Goal: Find specific page/section: Find specific page/section

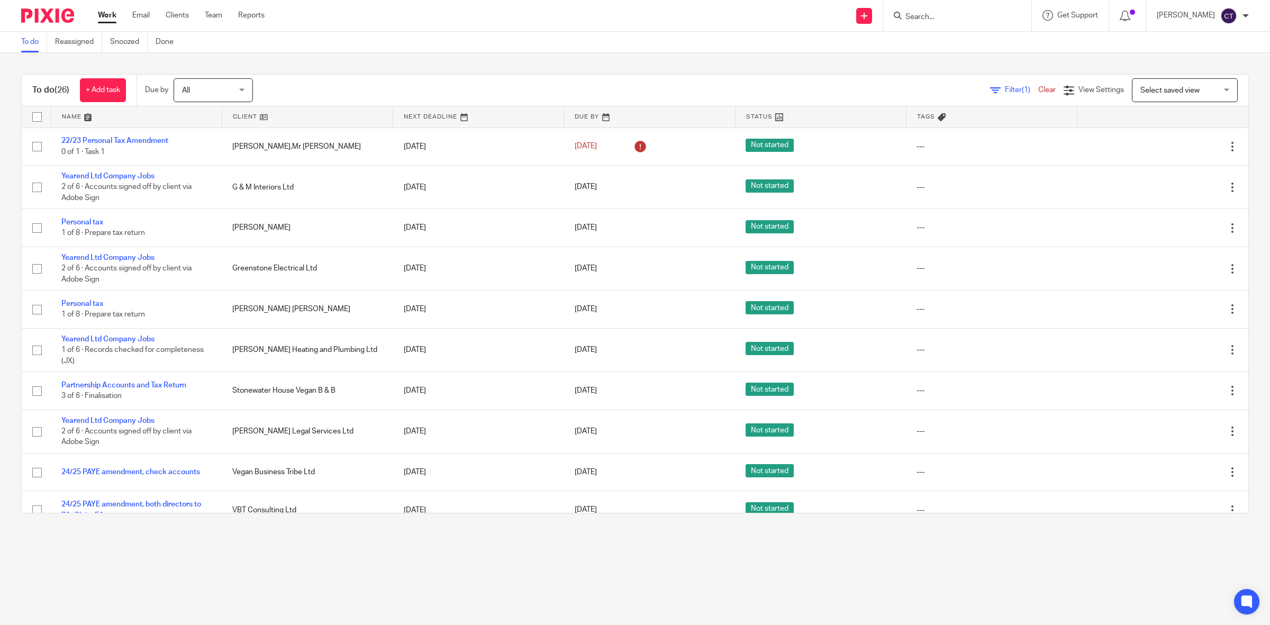
click at [935, 19] on input "Search" at bounding box center [951, 18] width 95 height 10
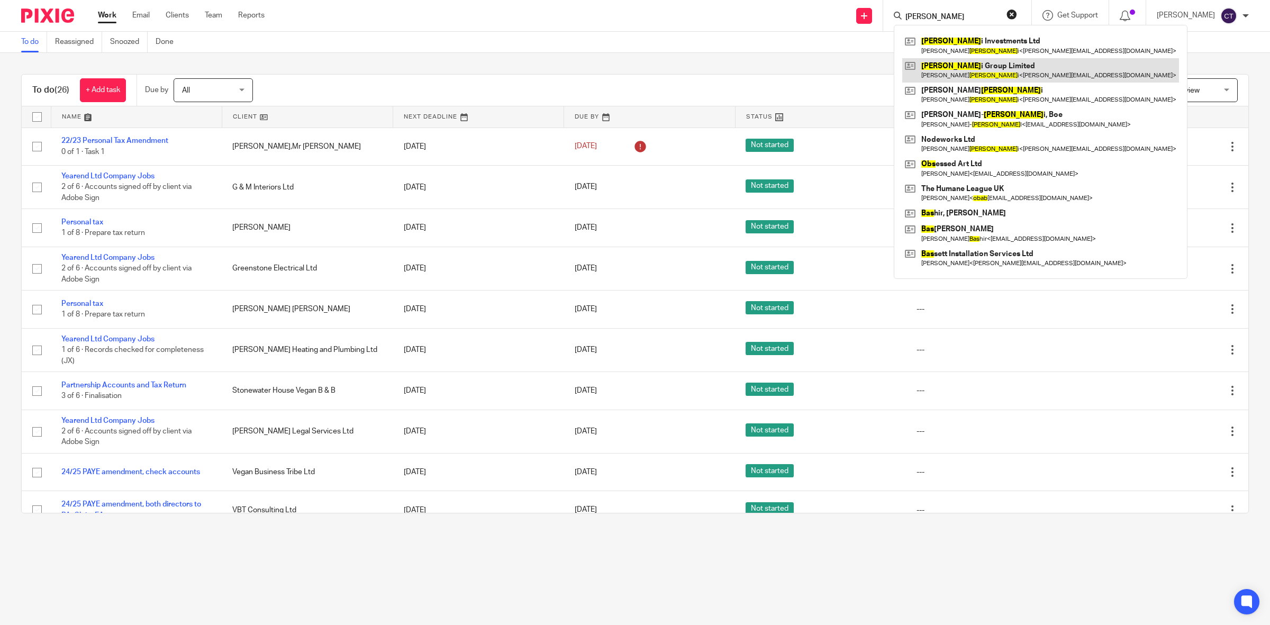
type input "[PERSON_NAME]"
click at [1000, 70] on link at bounding box center [1040, 70] width 277 height 24
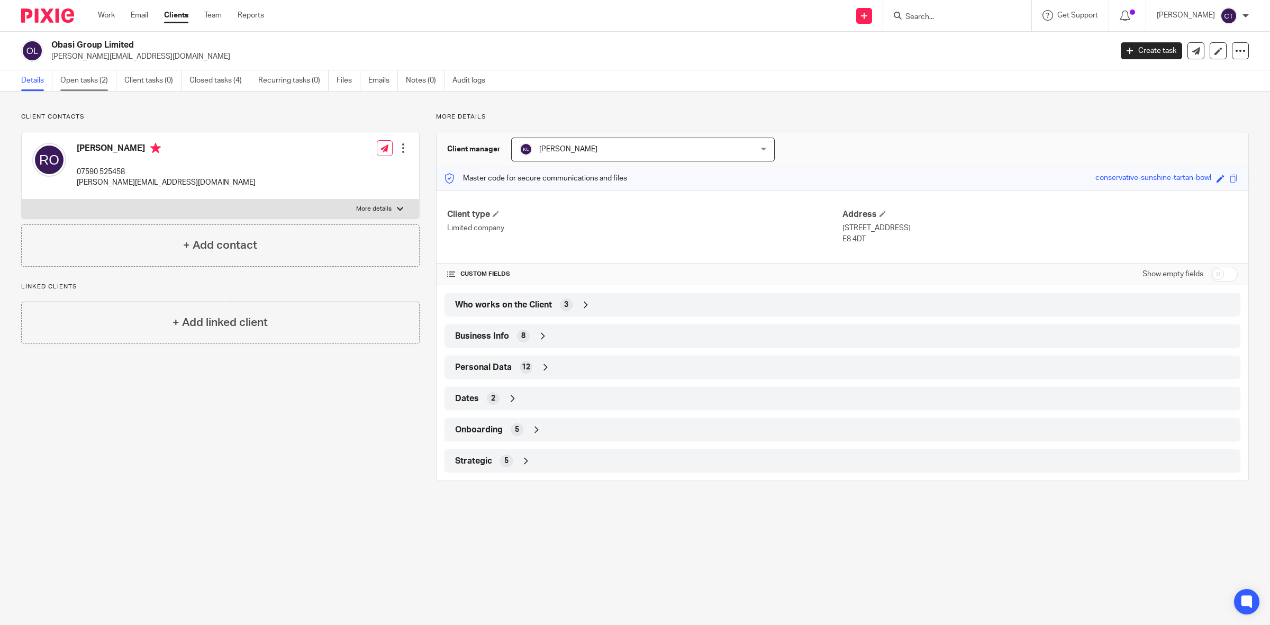
click at [97, 80] on link "Open tasks (2)" at bounding box center [88, 80] width 56 height 21
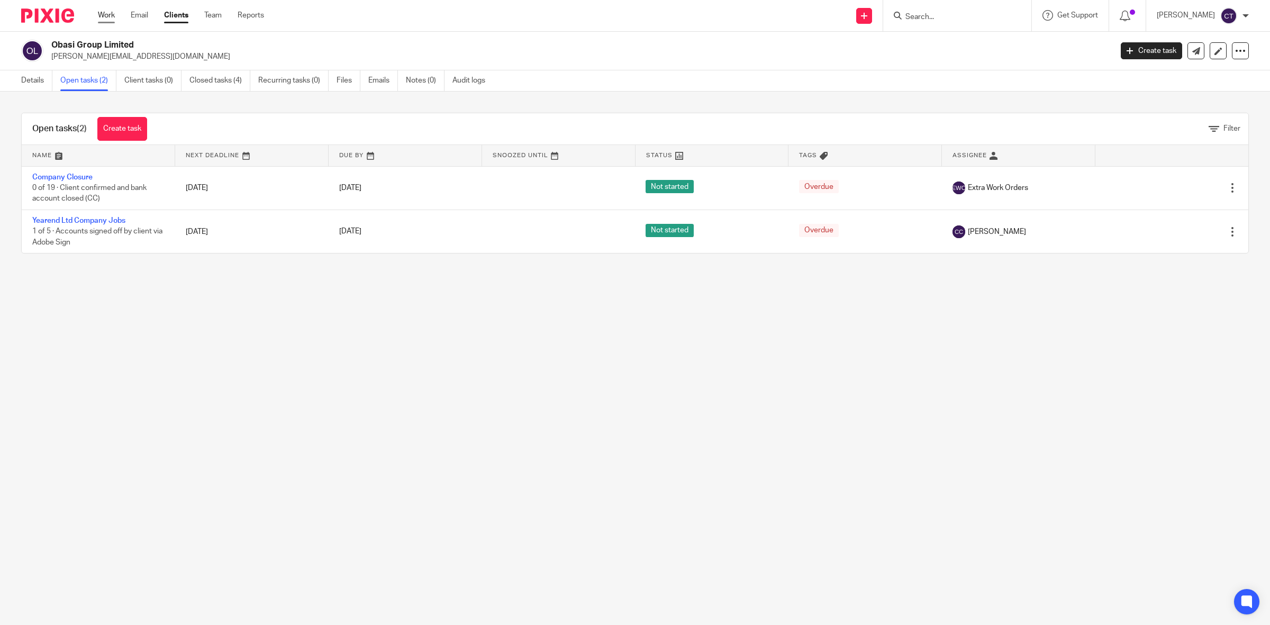
click at [101, 16] on link "Work" at bounding box center [106, 15] width 17 height 11
